Goal: Task Accomplishment & Management: Manage account settings

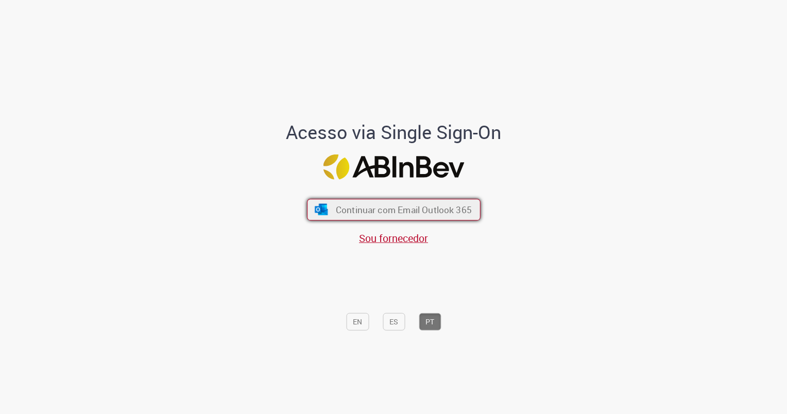
click at [375, 207] on span "Continuar com Email Outlook 365" at bounding box center [403, 209] width 136 height 12
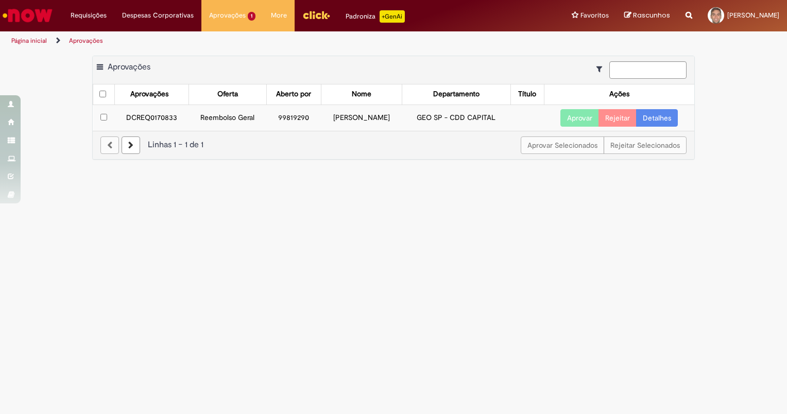
click at [668, 119] on link "Detalhes" at bounding box center [657, 118] width 42 height 18
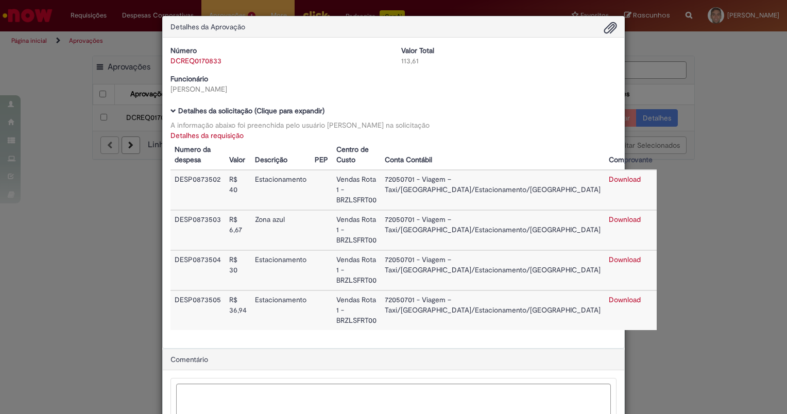
click at [723, 93] on div "Detalhes da Aprovação Número DCREQ0170833 Valor Total 113,61 Funcionário [PERSO…" at bounding box center [393, 207] width 787 height 414
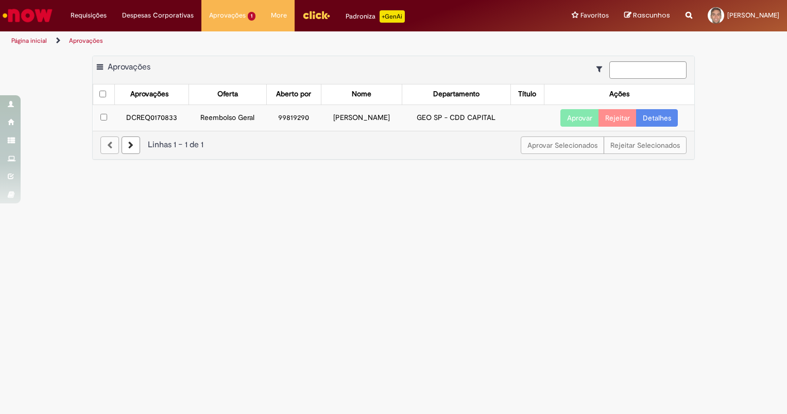
click at [572, 115] on button "Aprovar" at bounding box center [579, 118] width 39 height 18
